Goal: Task Accomplishment & Management: Manage account settings

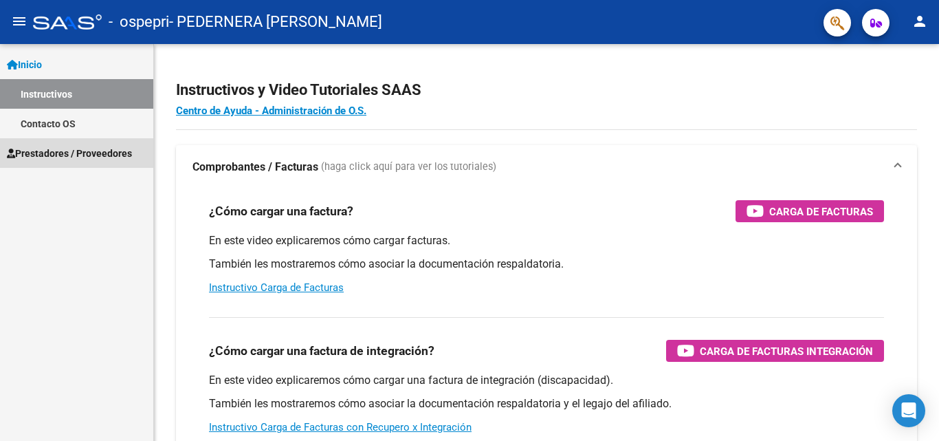
click at [48, 148] on span "Prestadores / Proveedores" at bounding box center [69, 153] width 125 height 15
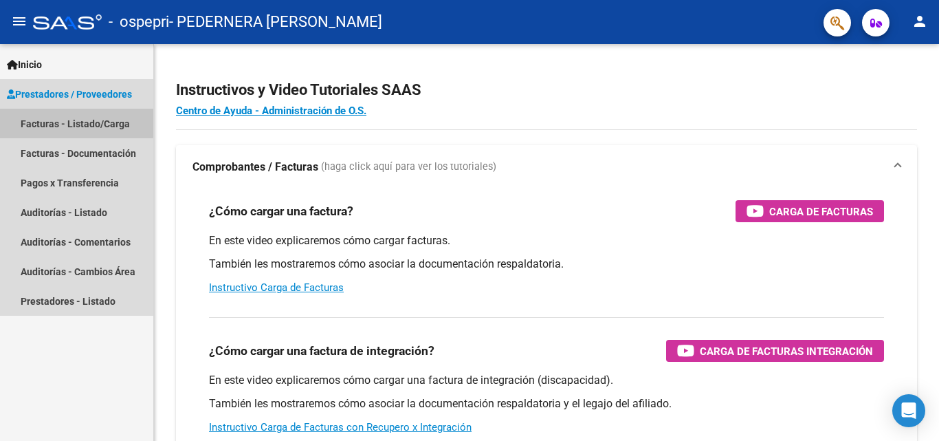
click at [56, 122] on link "Facturas - Listado/Carga" at bounding box center [76, 124] width 153 height 30
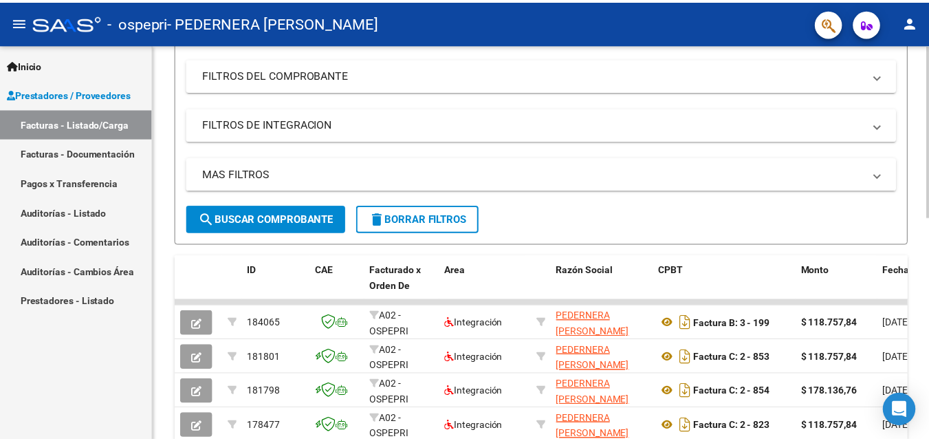
scroll to position [149, 0]
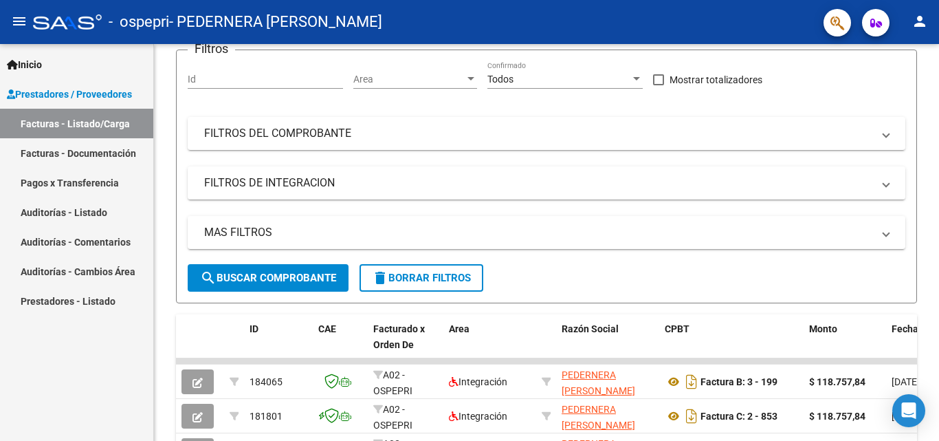
click at [922, 15] on mat-icon "person" at bounding box center [920, 21] width 17 height 17
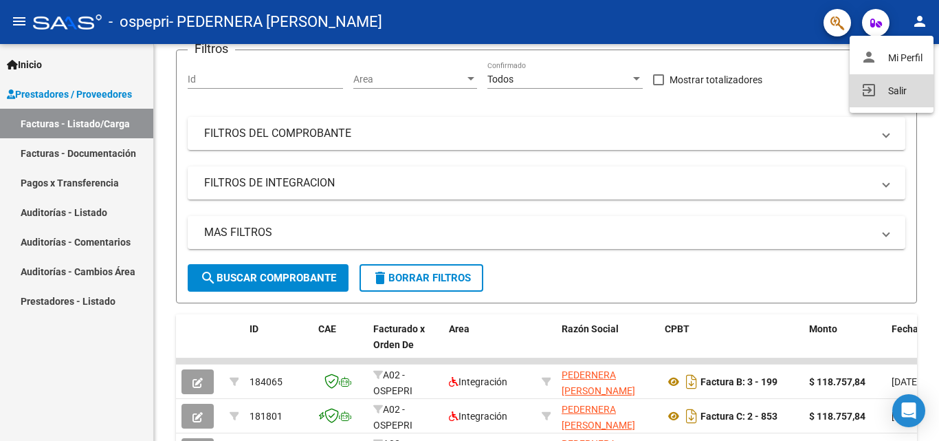
click at [897, 93] on button "exit_to_app Salir" at bounding box center [892, 90] width 84 height 33
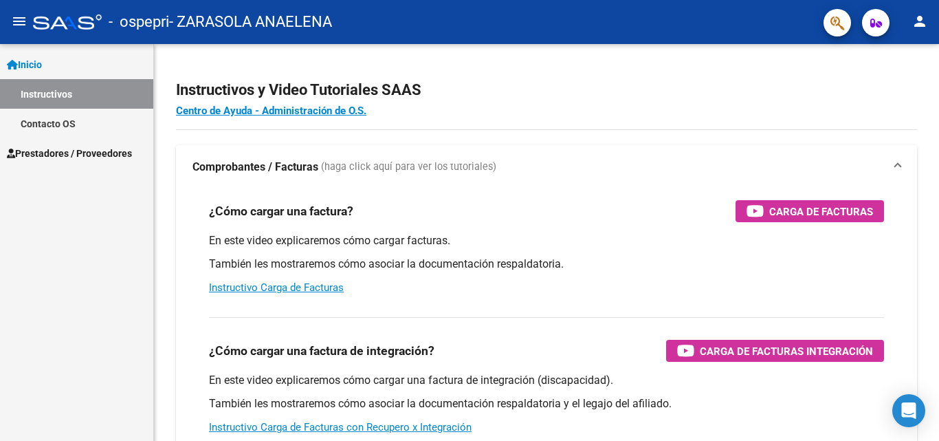
click at [70, 141] on link "Prestadores / Proveedores" at bounding box center [76, 153] width 153 height 30
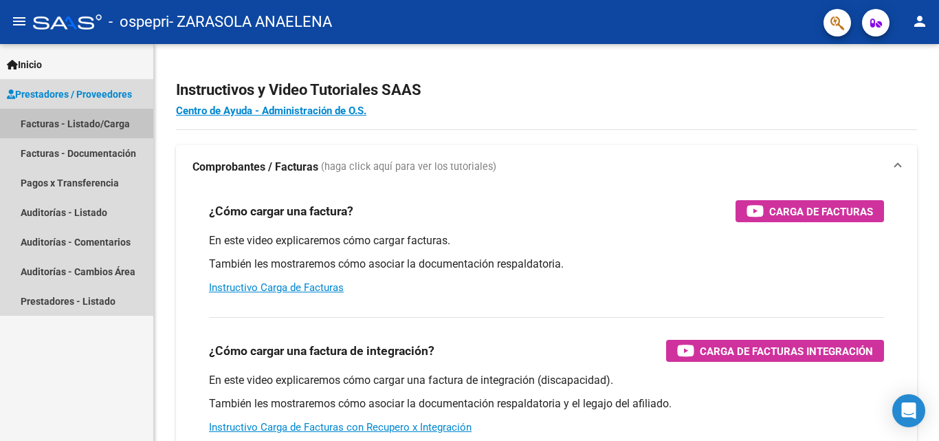
click at [74, 124] on link "Facturas - Listado/Carga" at bounding box center [76, 124] width 153 height 30
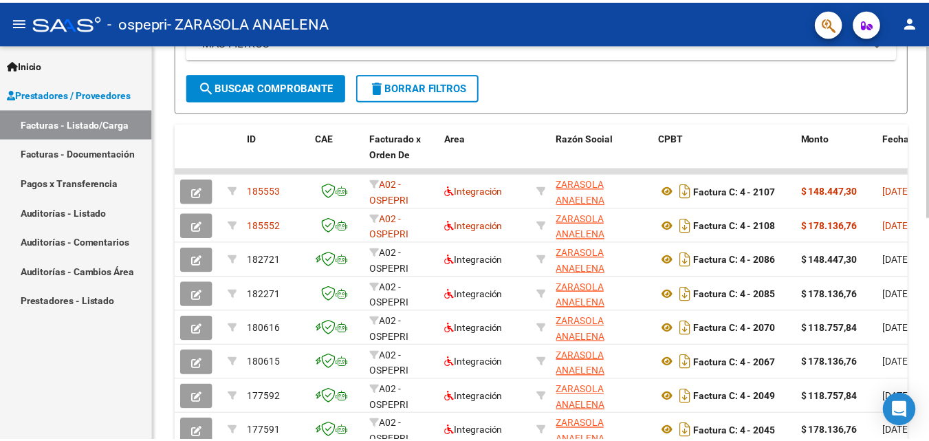
scroll to position [344, 0]
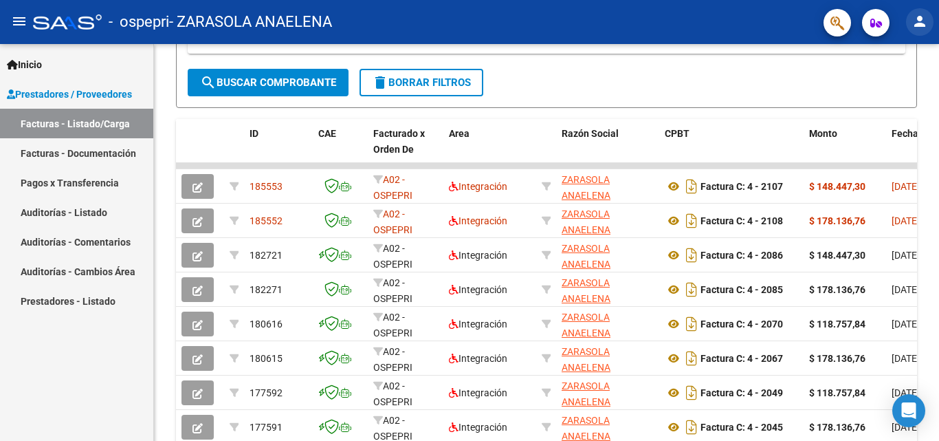
click at [916, 12] on button "person" at bounding box center [920, 22] width 28 height 28
click at [878, 87] on button "exit_to_app Salir" at bounding box center [892, 90] width 84 height 33
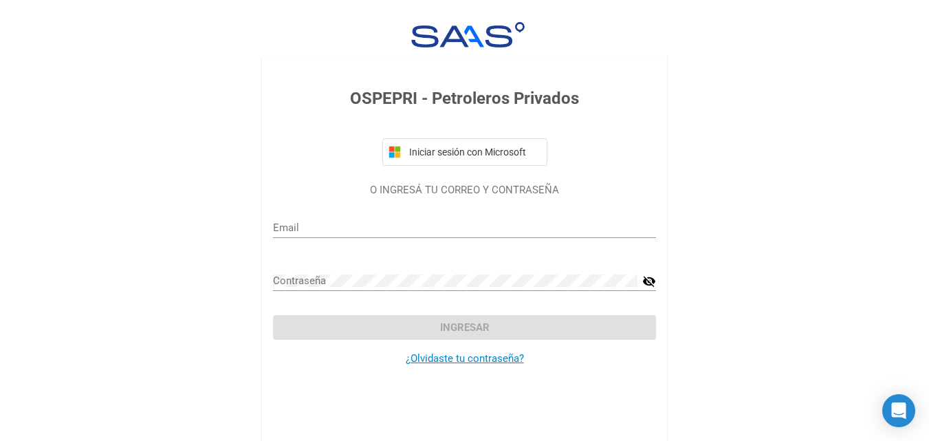
type input "[EMAIL_ADDRESS][DOMAIN_NAME]"
